Goal: Task Accomplishment & Management: Use online tool/utility

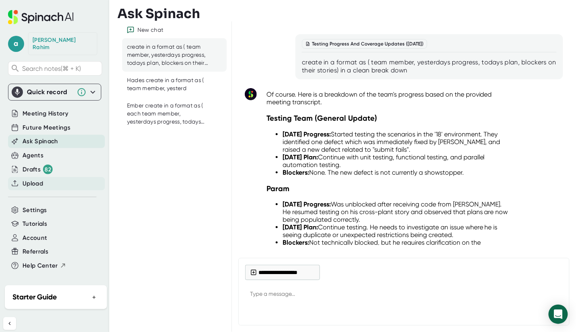
click at [31, 179] on span "Upload" at bounding box center [33, 183] width 20 height 9
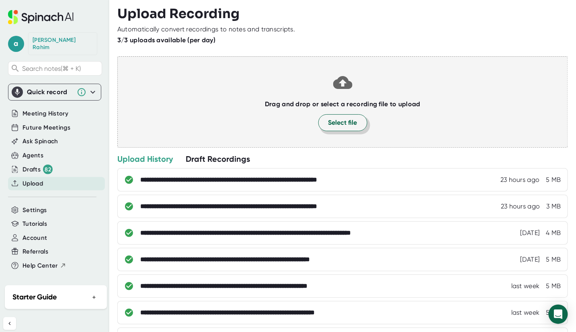
click at [331, 127] on span "Select file" at bounding box center [342, 123] width 29 height 10
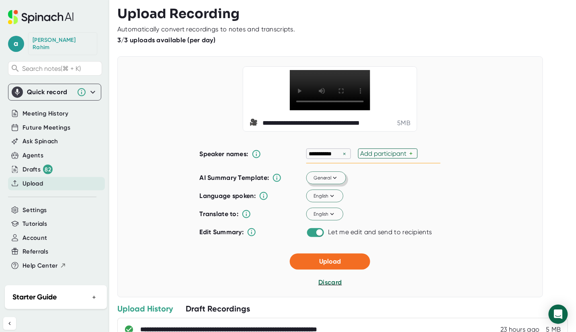
click at [326, 181] on span "General" at bounding box center [326, 177] width 25 height 7
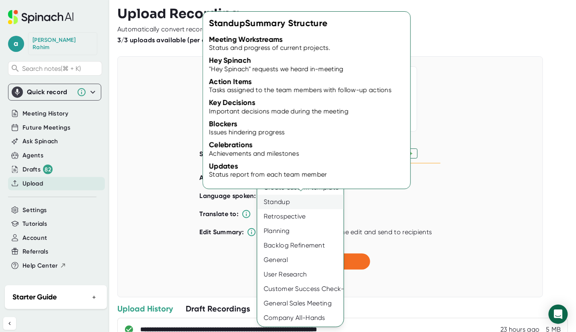
drag, startPoint x: 296, startPoint y: 210, endPoint x: 292, endPoint y: 201, distance: 10.5
click at [292, 201] on div "Create custom template Standup Retrospective Planning Backlog Refinement Genera…" at bounding box center [300, 252] width 86 height 145
click at [292, 201] on div "Standup" at bounding box center [300, 202] width 86 height 14
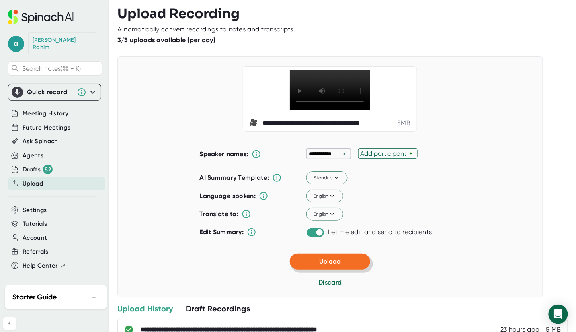
click at [346, 269] on button "Upload" at bounding box center [330, 261] width 80 height 16
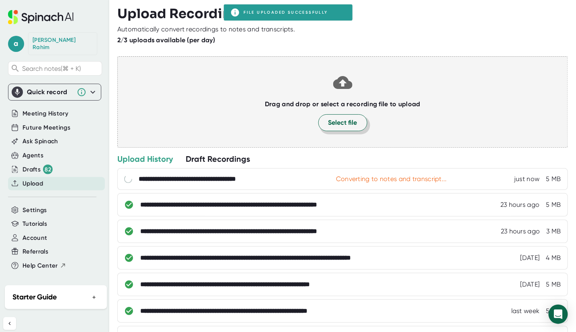
click at [340, 127] on span "Select file" at bounding box center [342, 123] width 29 height 10
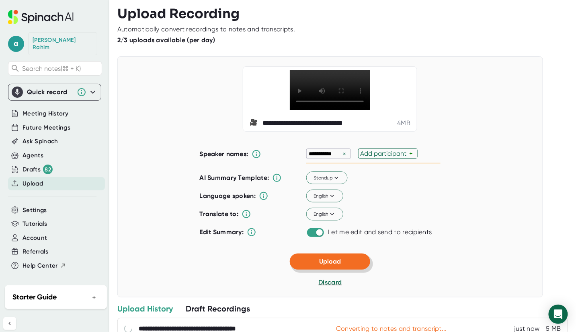
click at [340, 269] on button "Upload" at bounding box center [330, 261] width 80 height 16
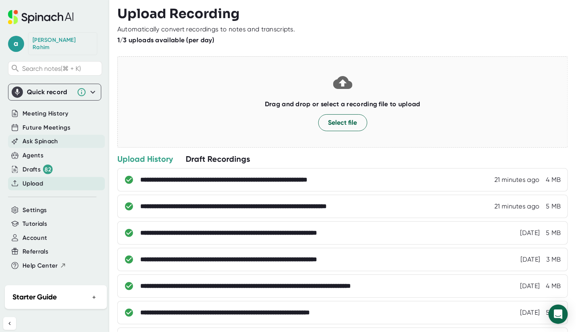
click at [57, 139] on div "Ask Spinach" at bounding box center [56, 141] width 97 height 13
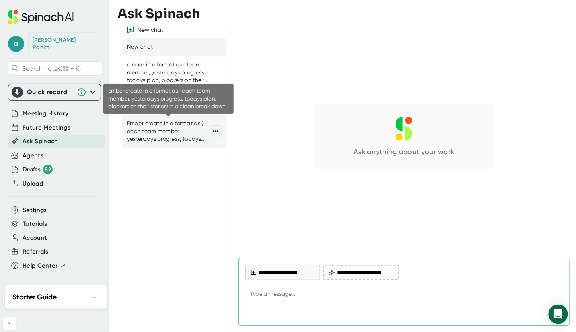
click at [166, 137] on div "Ember create in a format as ( each team member, yesterdays progress, todays pla…" at bounding box center [168, 131] width 83 height 24
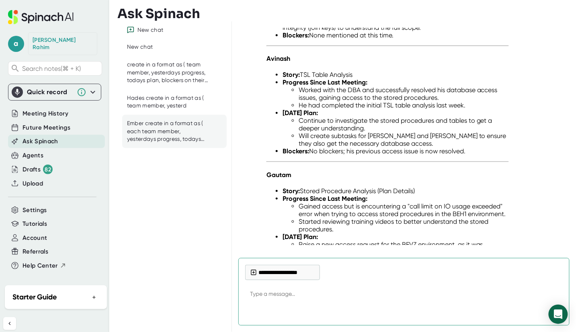
scroll to position [1982, 0]
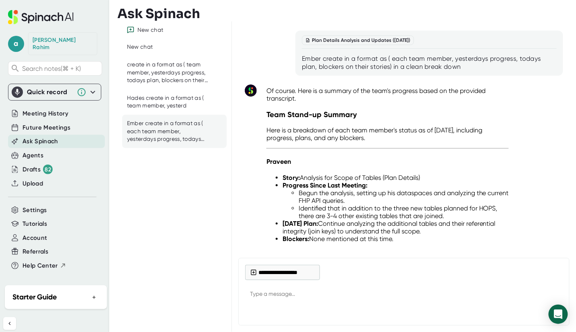
drag, startPoint x: 300, startPoint y: 76, endPoint x: 478, endPoint y: 85, distance: 178.3
click at [478, 76] on div "Plan Details Analysis and Updates ([DATE]) Ember create in a format as ( each t…" at bounding box center [429, 53] width 268 height 45
copy div "Ember create in a format as ( each team member, yesterdays progress, todays pla…"
type textarea "x"
click at [270, 294] on textarea at bounding box center [404, 294] width 318 height 19
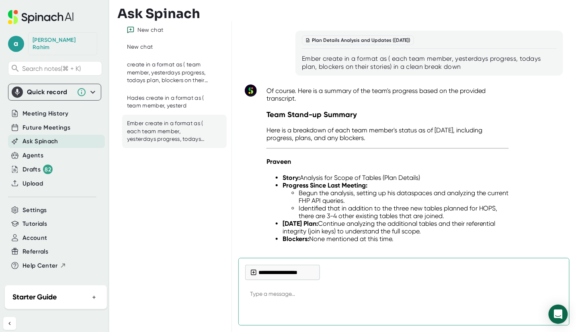
paste textarea "Ember create in a format as ( each team member, yesterdays progress, todays pla…"
type textarea "Ember create in a format as ( each team member, yesterdays progress, todays pla…"
type textarea "x"
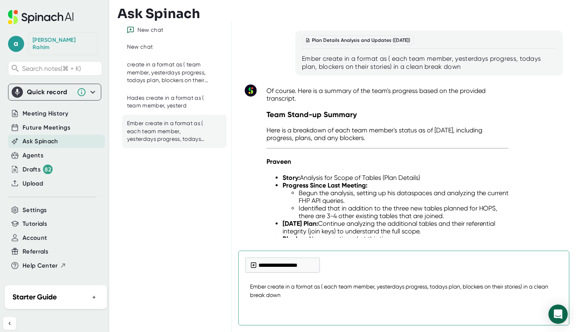
type textarea "Ember create in a format as ( each team member, yesterdays progress, todays pla…"
click at [268, 275] on span "**********" at bounding box center [282, 267] width 75 height 20
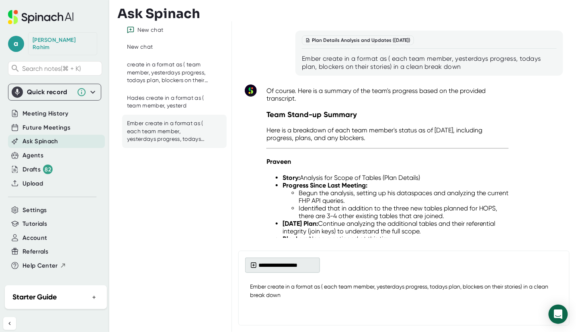
click at [271, 270] on button "**********" at bounding box center [282, 264] width 75 height 15
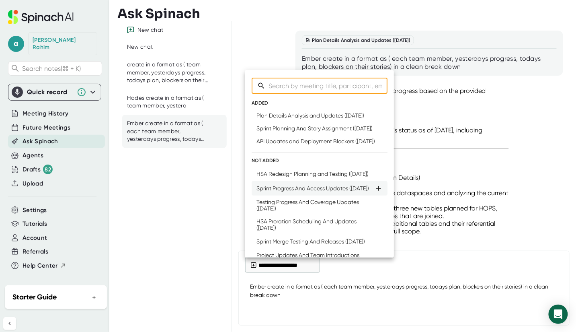
click at [310, 191] on div "Sprint Progress And Access Updates ([DATE])" at bounding box center [312, 188] width 113 height 6
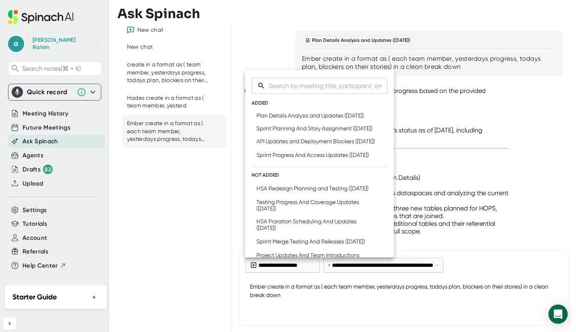
click at [524, 307] on div at bounding box center [288, 166] width 576 height 332
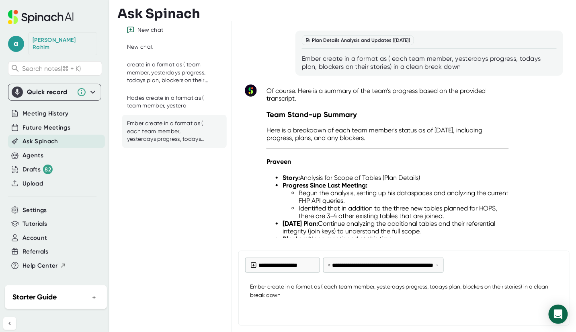
click at [545, 307] on div at bounding box center [404, 311] width 318 height 14
click at [435, 305] on div at bounding box center [404, 311] width 318 height 14
type textarea "x"
click at [409, 299] on textarea "Ember create in a format as ( each team member, yesterdays progress, todays pla…" at bounding box center [404, 290] width 318 height 27
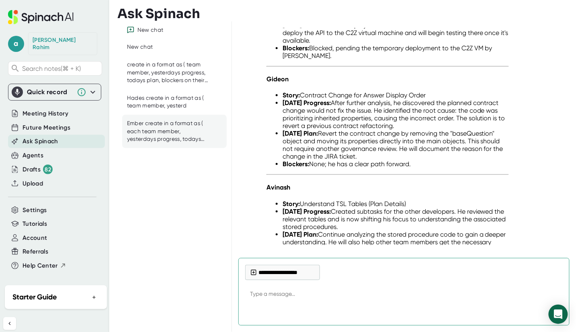
scroll to position [3376, 0]
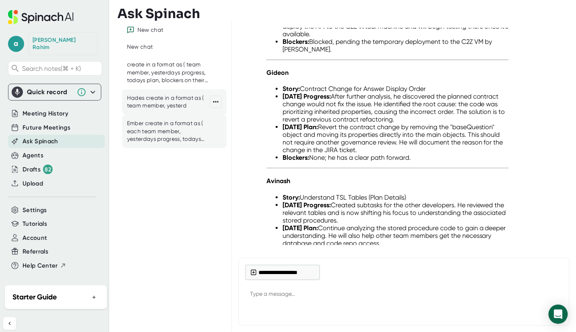
click at [152, 105] on div "Hades create in a format as ( team member, yesterd" at bounding box center [168, 102] width 83 height 16
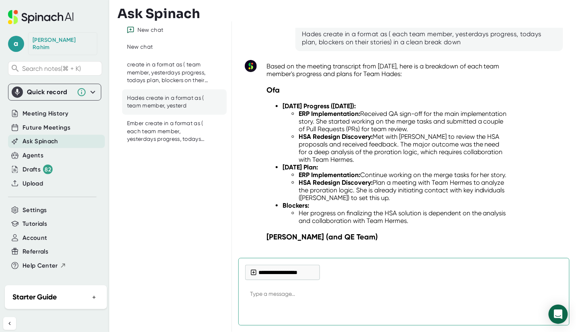
scroll to position [4910, 0]
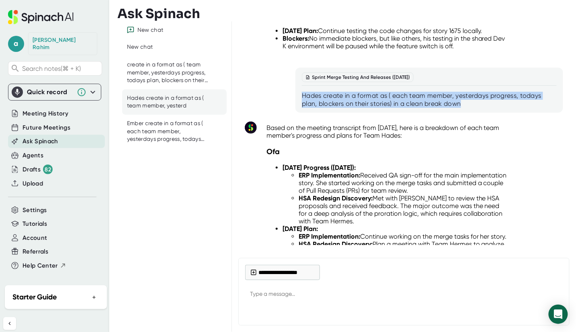
drag, startPoint x: 465, startPoint y: 125, endPoint x: 302, endPoint y: 119, distance: 163.7
click at [302, 108] on div "Hades create in a format as ( each team member, yesterdays progress, todays pla…" at bounding box center [429, 100] width 255 height 16
copy div "Hades create in a format as ( each team member, yesterdays progress, todays pla…"
type textarea "x"
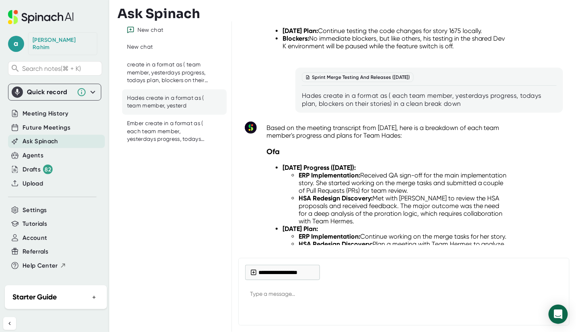
click at [266, 294] on textarea at bounding box center [404, 294] width 318 height 19
paste textarea "Hades create in a format as ( each team member, yesterdays progress, todays pla…"
type textarea "Hades create in a format as ( each team member, yesterdays progress, todays pla…"
type textarea "x"
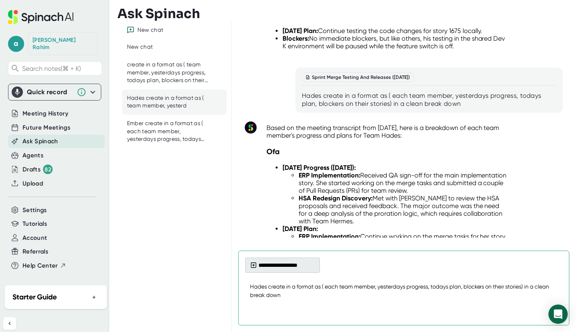
type textarea "Hades create in a format as ( each team member, yesterdays progress, todays pla…"
click at [275, 269] on button "**********" at bounding box center [282, 264] width 75 height 15
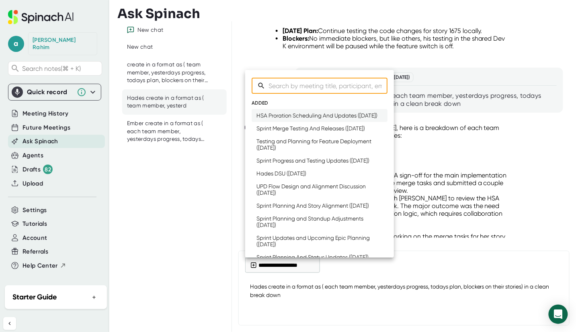
click at [286, 119] on div "HSA Proration Scheduling And Updates ([DATE])" at bounding box center [316, 115] width 121 height 6
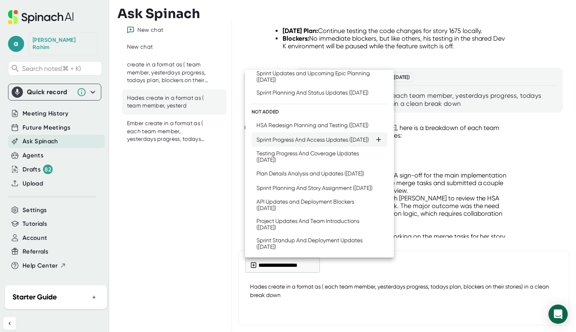
scroll to position [199, 0]
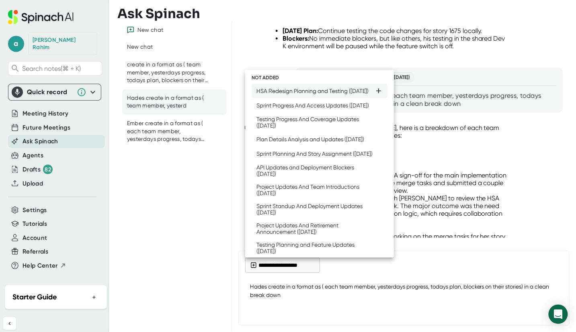
click at [285, 94] on div "HSA Redesign Planning and Testing ([DATE])" at bounding box center [312, 91] width 112 height 6
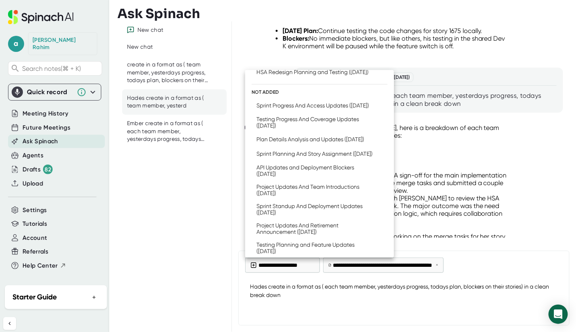
click at [523, 308] on div at bounding box center [288, 166] width 576 height 332
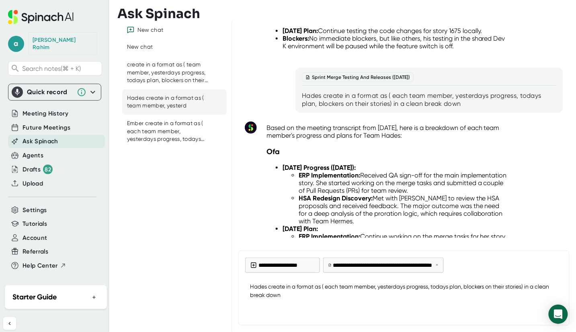
type textarea "x"
click at [334, 301] on textarea "Hades create in a format as ( each team member, yesterdays progress, todays pla…" at bounding box center [404, 290] width 318 height 27
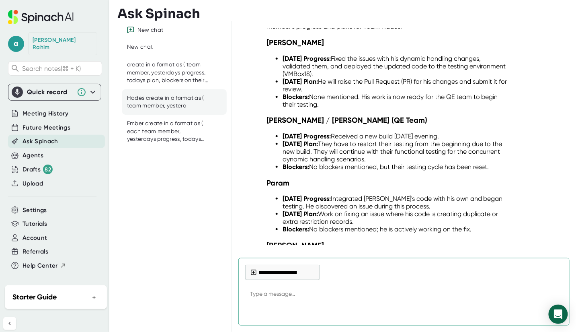
scroll to position [6535, 0]
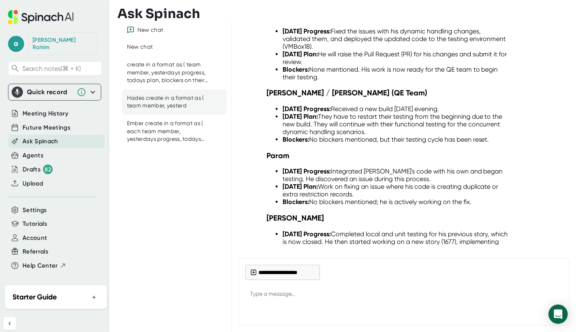
type textarea "x"
